Goal: Task Accomplishment & Management: Use online tool/utility

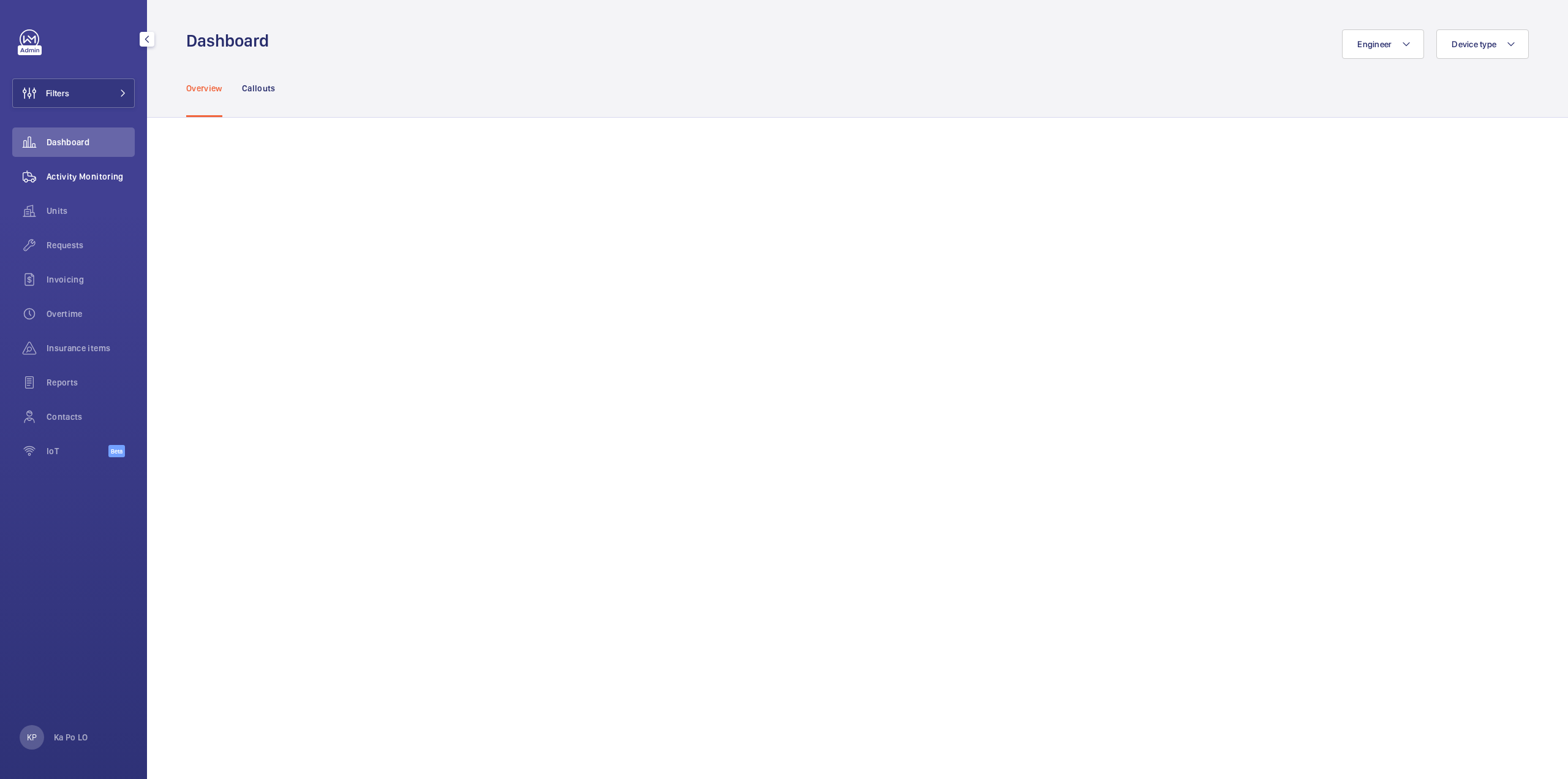
click at [89, 184] on div "Activity Monitoring" at bounding box center [73, 176] width 122 height 30
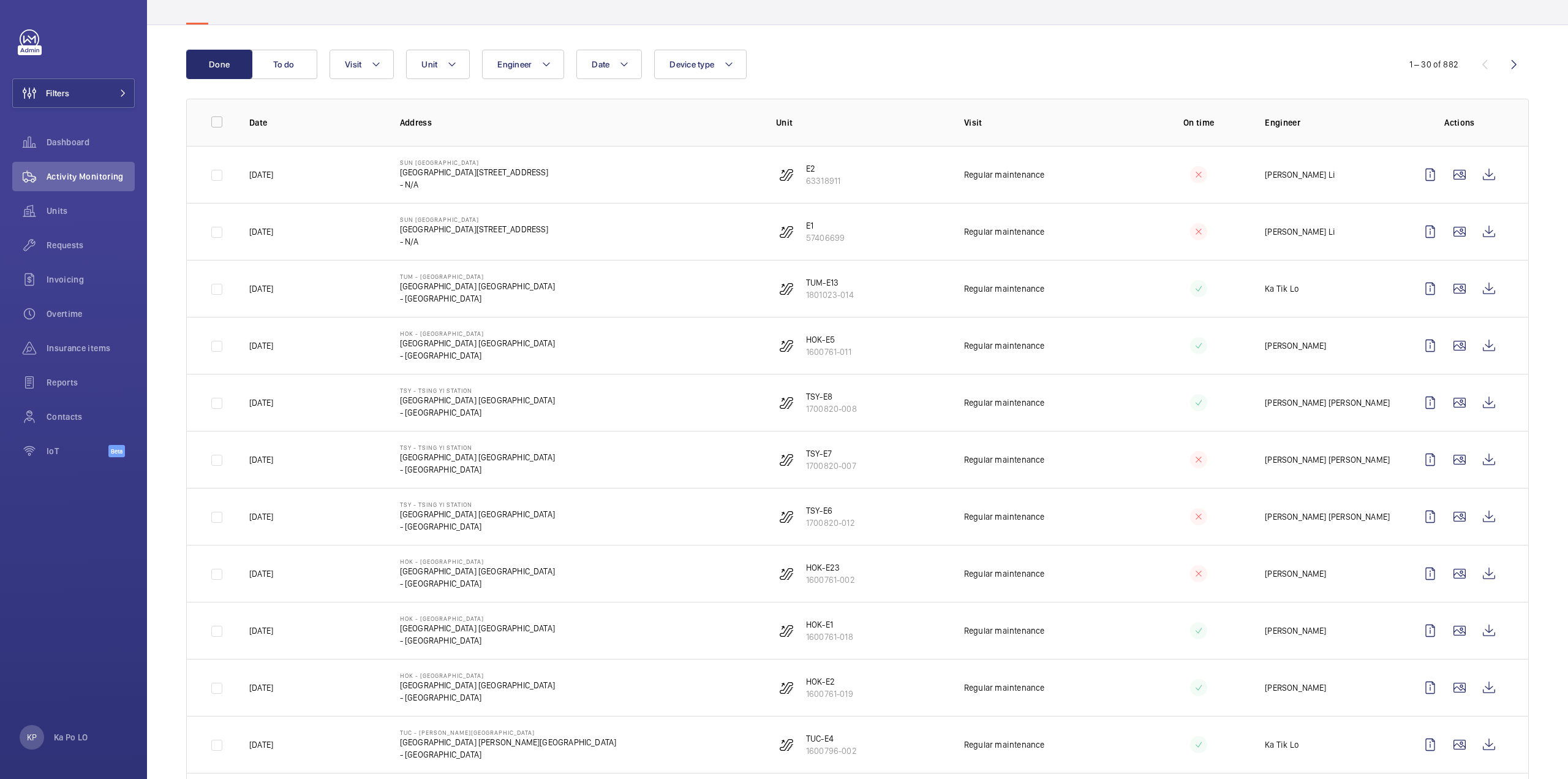
scroll to position [122, 0]
